Goal: Task Accomplishment & Management: Manage account settings

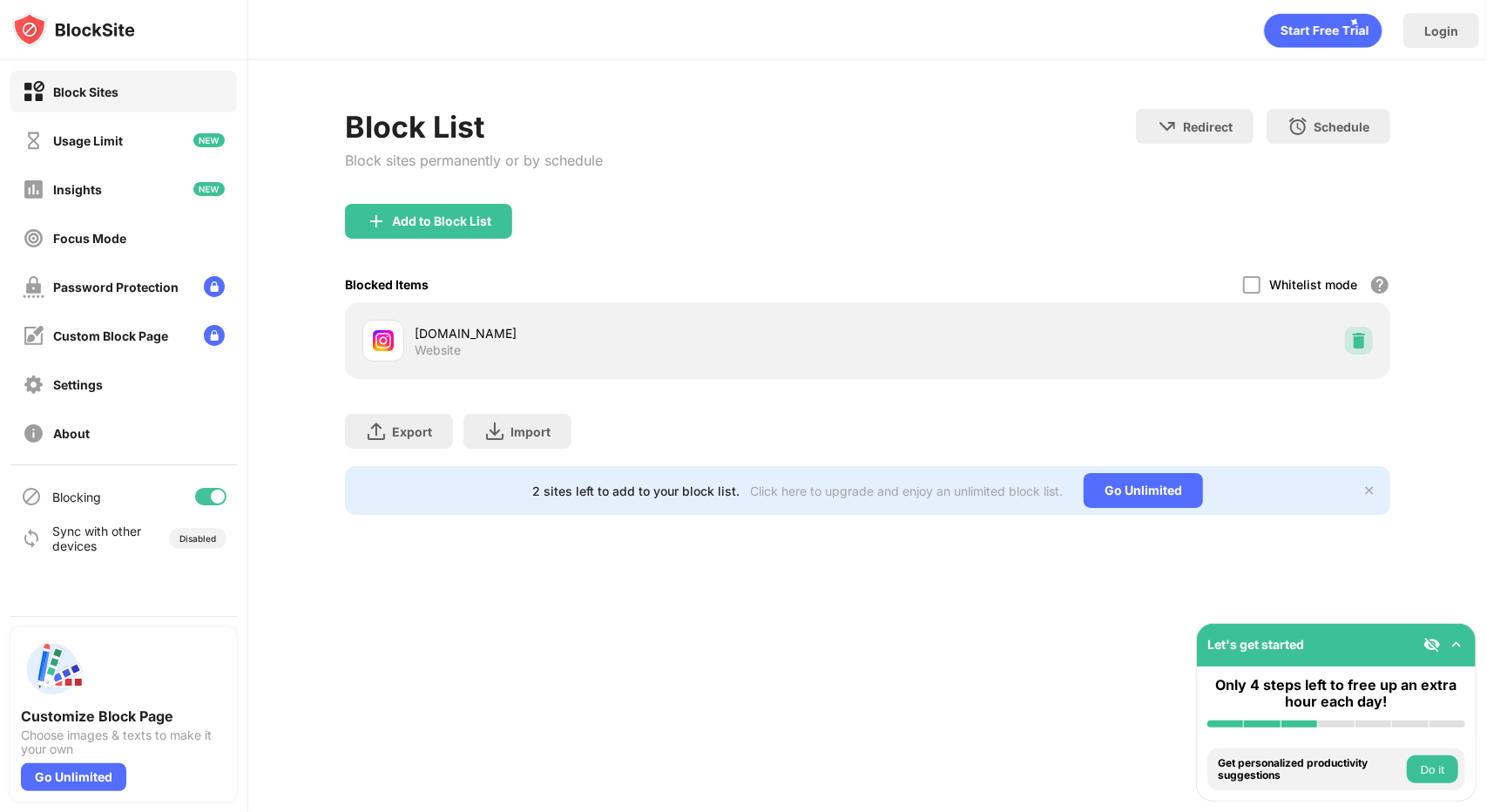
click at [1360, 344] on img at bounding box center [1359, 340] width 17 height 17
